Goal: Check status: Check status

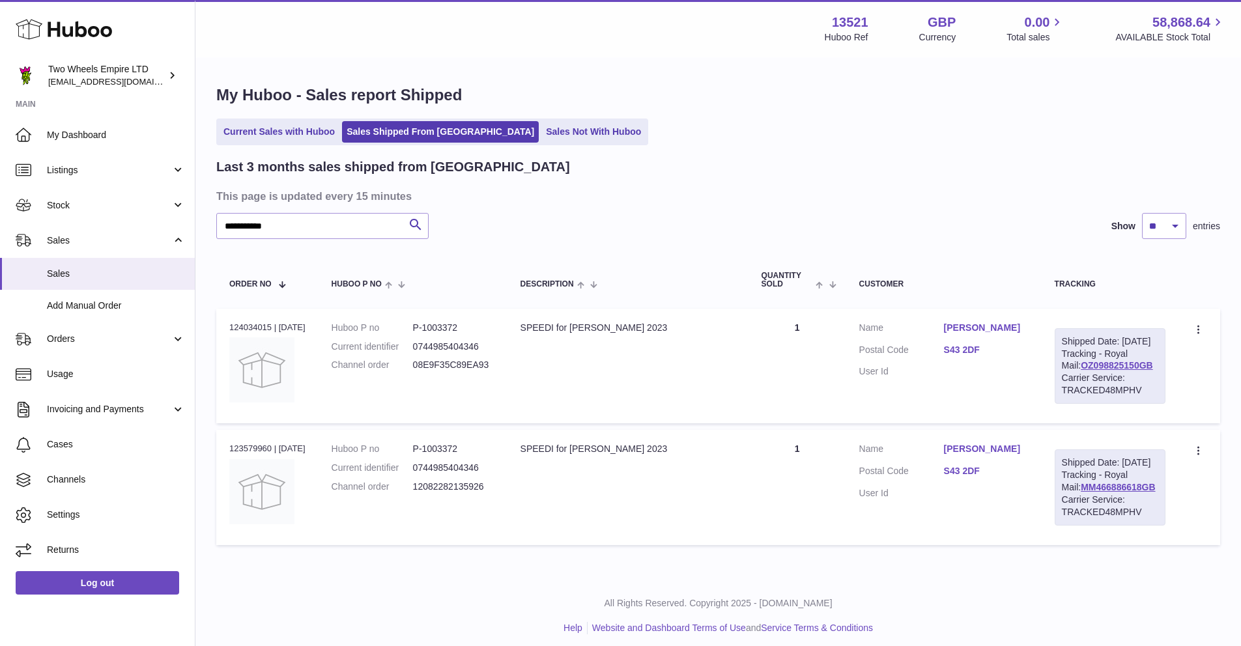
click at [81, 23] on icon at bounding box center [64, 29] width 96 height 26
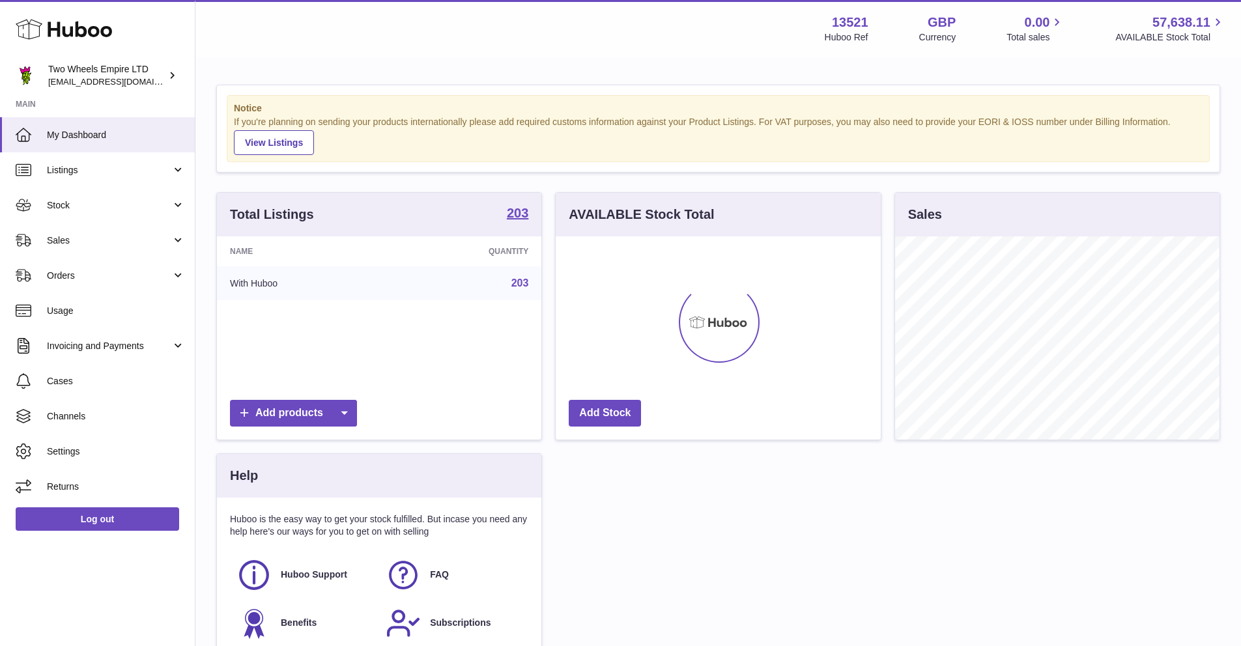
scroll to position [203, 325]
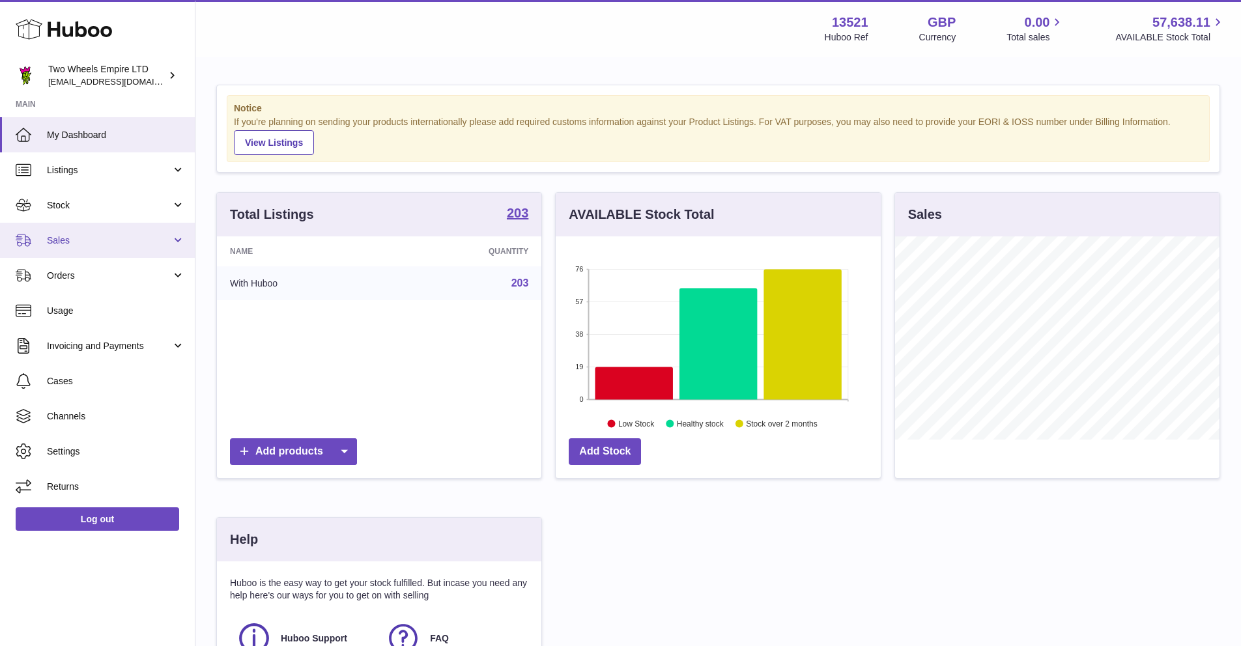
click at [94, 236] on span "Sales" at bounding box center [109, 240] width 124 height 12
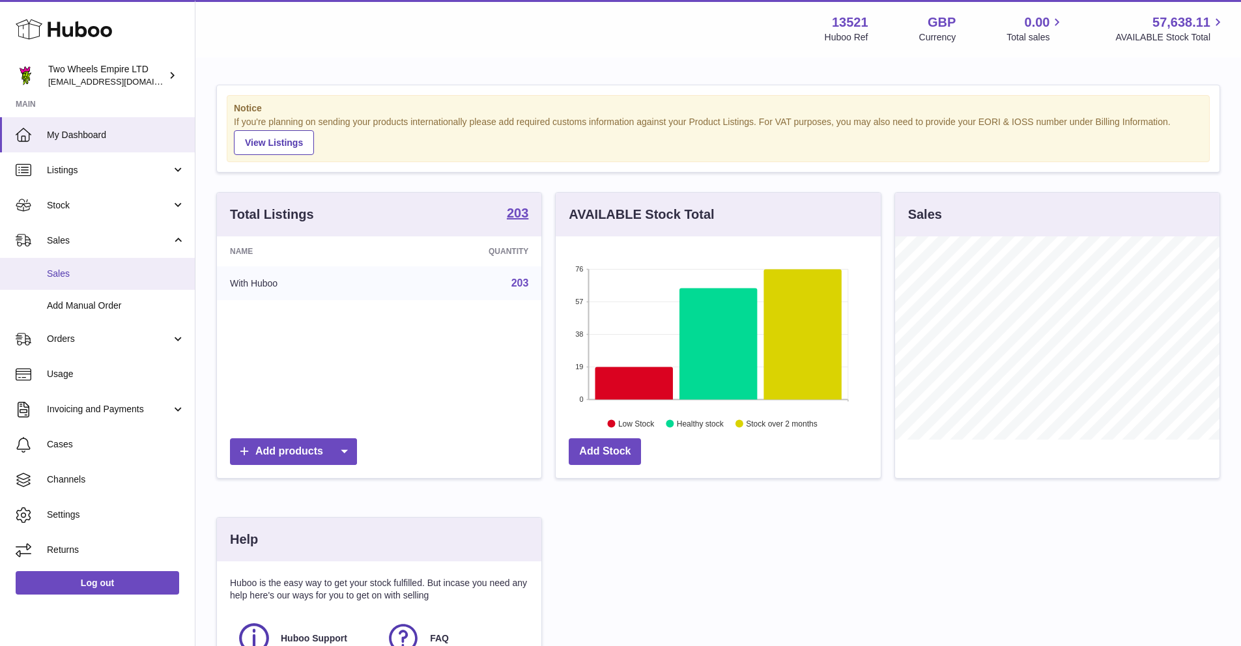
click at [89, 274] on span "Sales" at bounding box center [116, 274] width 138 height 12
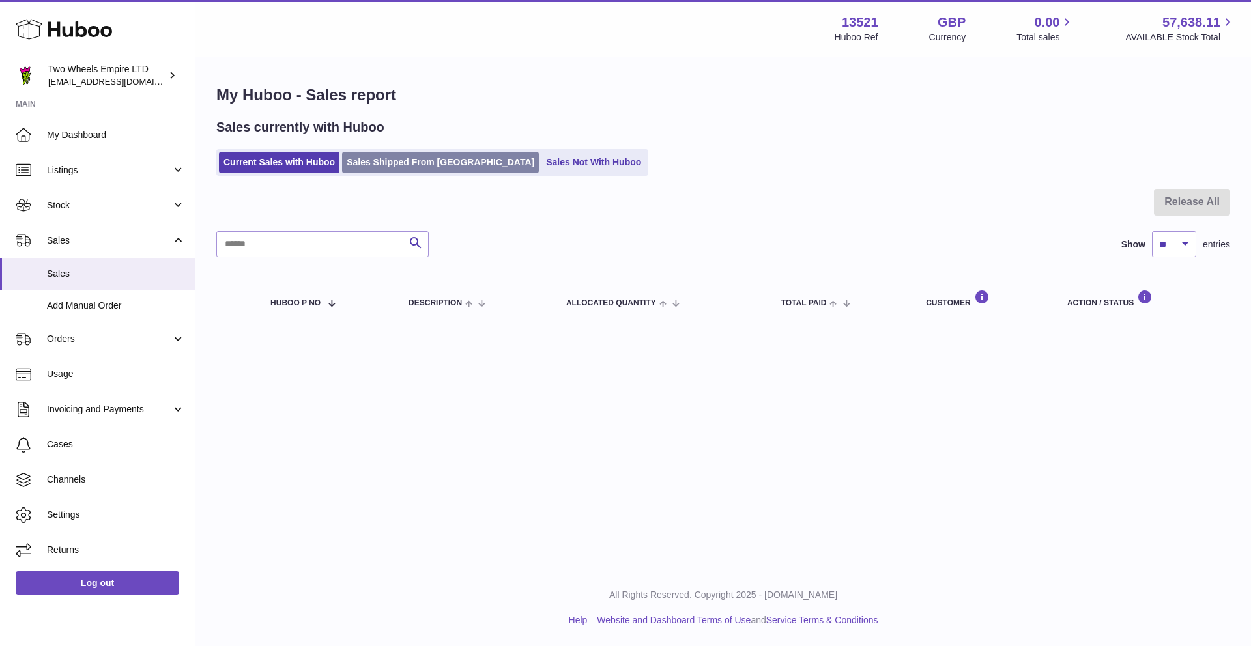
click at [386, 158] on link "Sales Shipped From Huboo" at bounding box center [440, 162] width 197 height 21
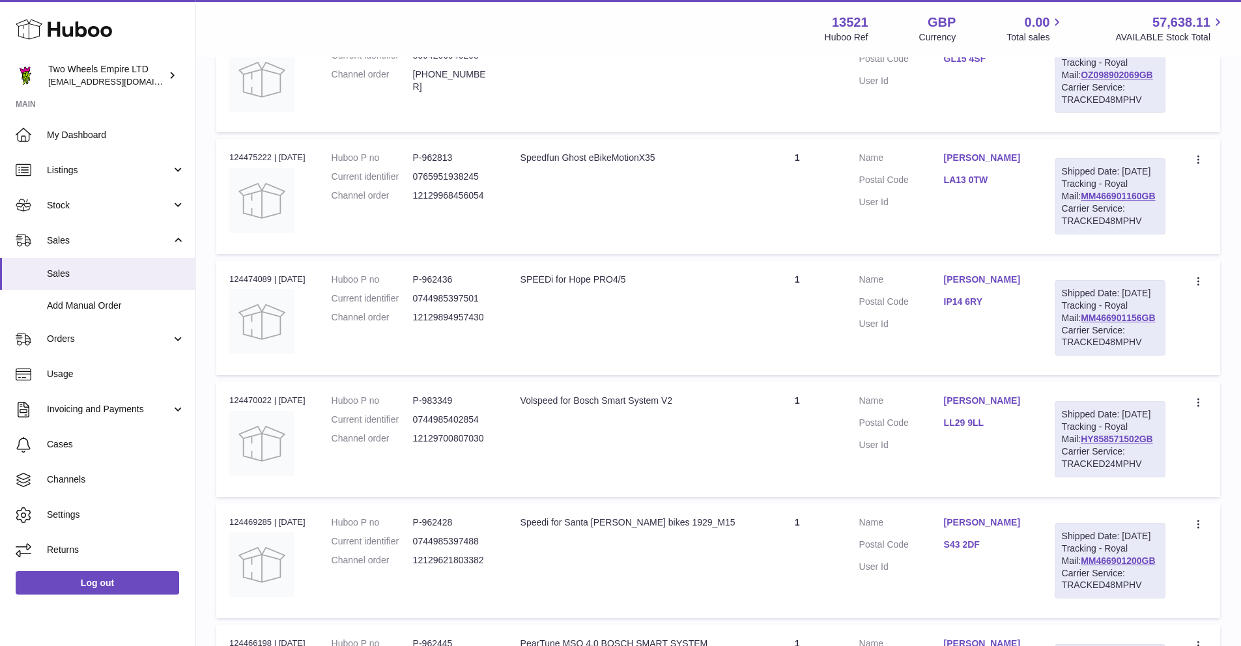
scroll to position [659, 0]
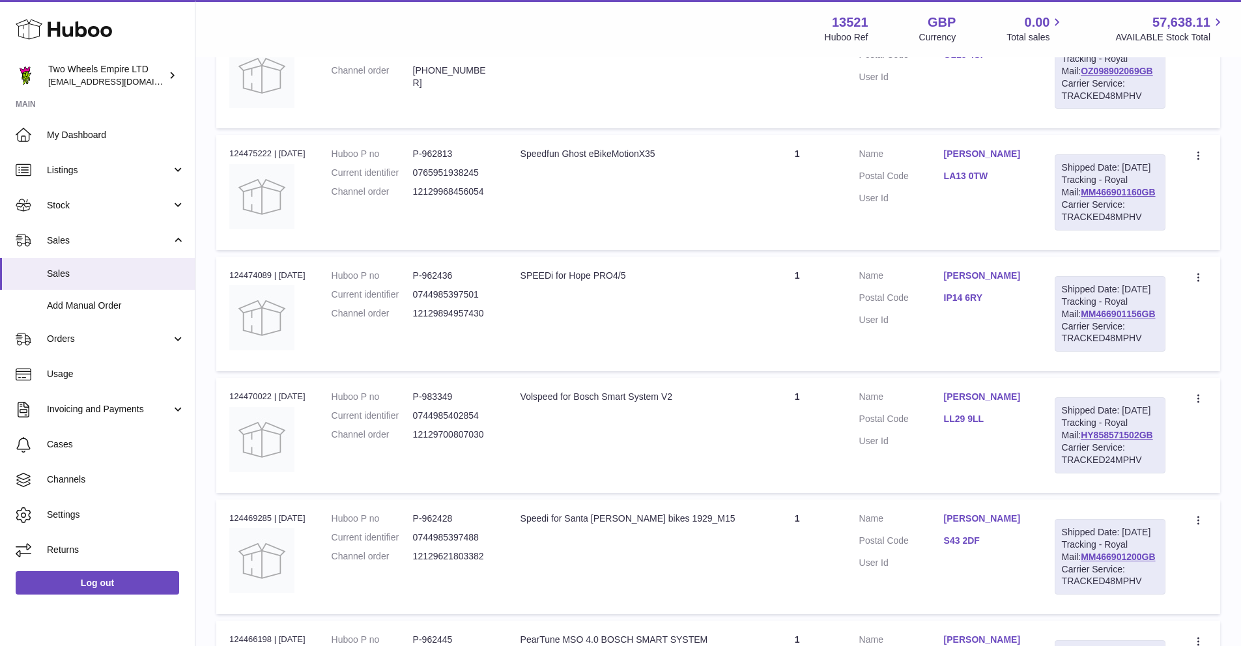
drag, startPoint x: 690, startPoint y: 471, endPoint x: 529, endPoint y: 470, distance: 161.5
click at [529, 403] on div "Volspeed for Bosch Smart System V2" at bounding box center [627, 397] width 215 height 12
click at [563, 492] on td "Description Volspeed for Bosch Smart System V2" at bounding box center [627, 435] width 241 height 115
